Goal: Navigation & Orientation: Find specific page/section

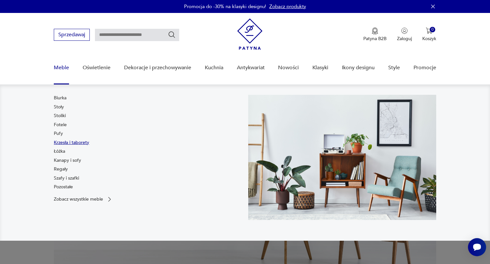
click at [63, 143] on link "Krzesła i taborety" at bounding box center [71, 143] width 35 height 6
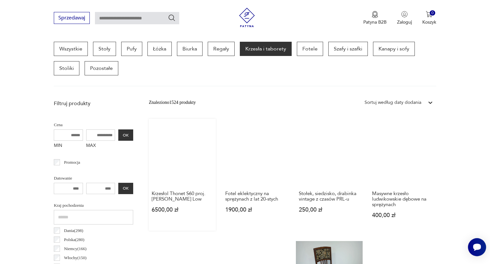
scroll to position [179, 0]
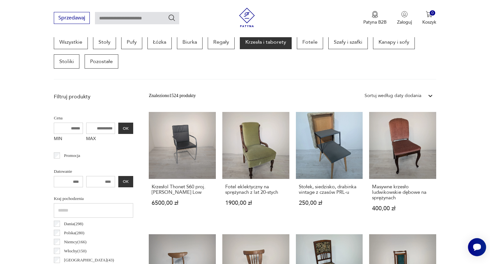
click at [86, 129] on input "MAX" at bounding box center [100, 128] width 29 height 11
type input "****"
click at [118, 129] on button "OK" at bounding box center [125, 128] width 15 height 11
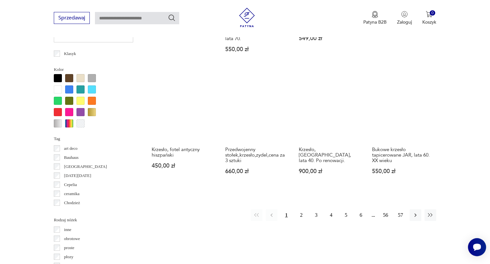
scroll to position [599, 0]
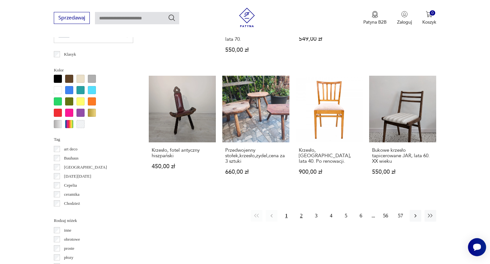
click at [300, 211] on button "2" at bounding box center [301, 216] width 12 height 12
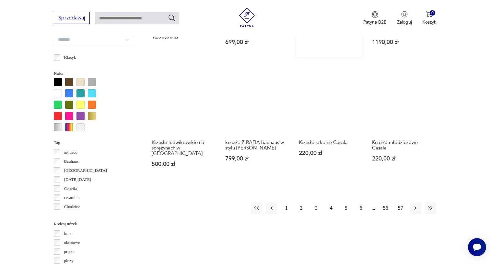
scroll to position [628, 0]
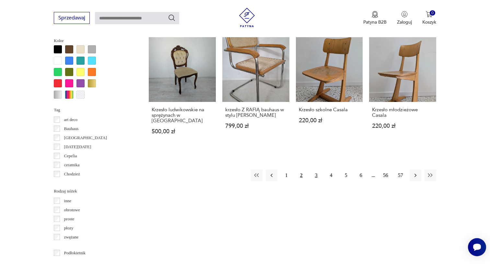
click at [314, 181] on button "3" at bounding box center [316, 176] width 12 height 12
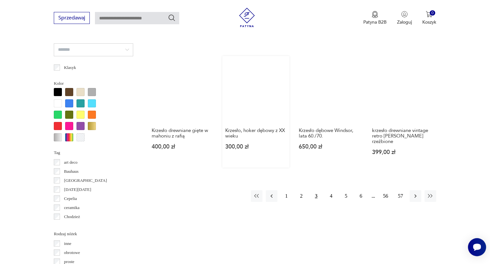
scroll to position [587, 0]
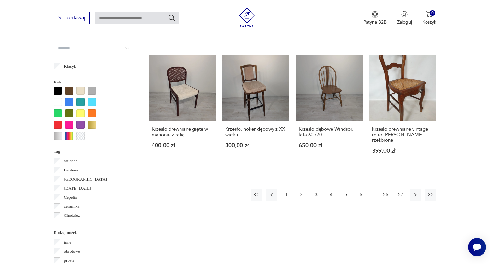
click at [333, 201] on button "4" at bounding box center [331, 195] width 12 height 12
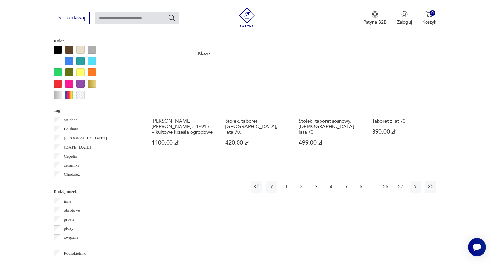
scroll to position [627, 0]
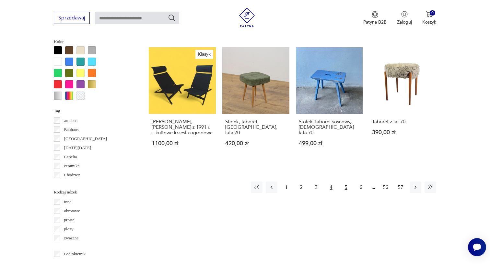
click at [344, 190] on button "5" at bounding box center [346, 188] width 12 height 12
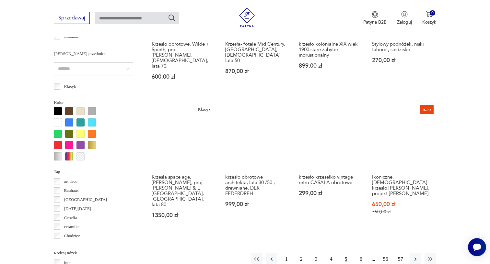
scroll to position [592, 0]
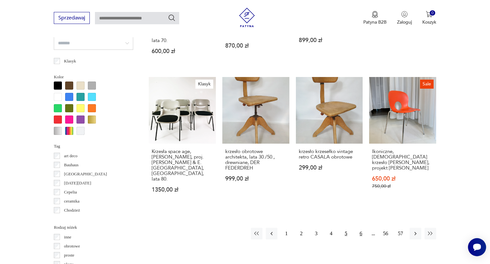
click at [363, 231] on button "6" at bounding box center [361, 234] width 12 height 12
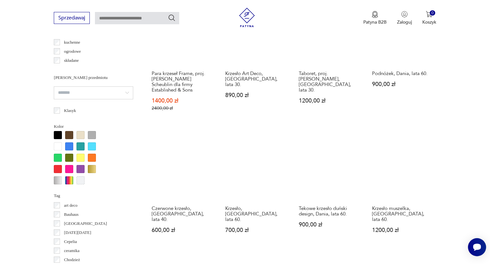
scroll to position [561, 0]
